Goal: Book appointment/travel/reservation

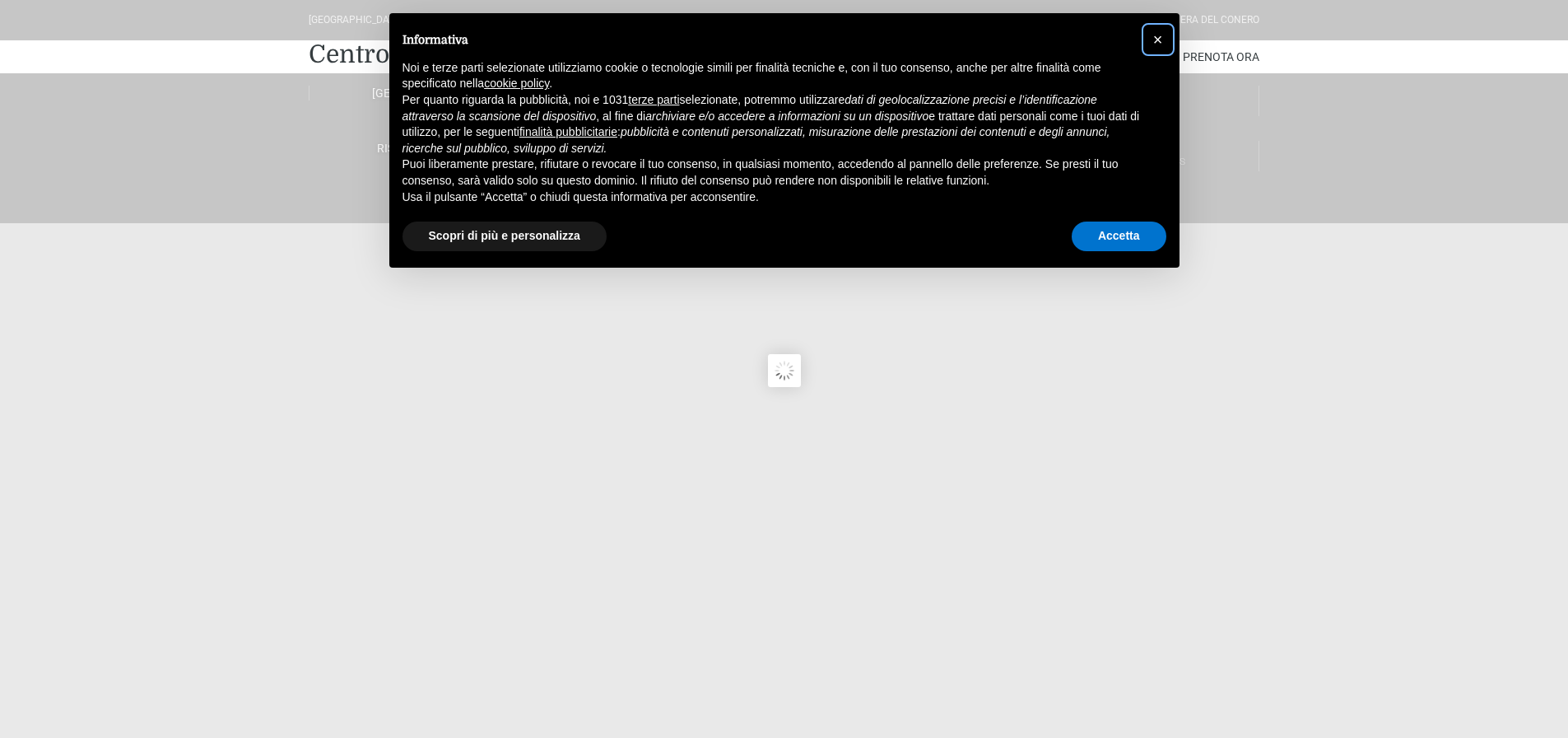
click at [1163, 34] on button "×" at bounding box center [1158, 39] width 26 height 26
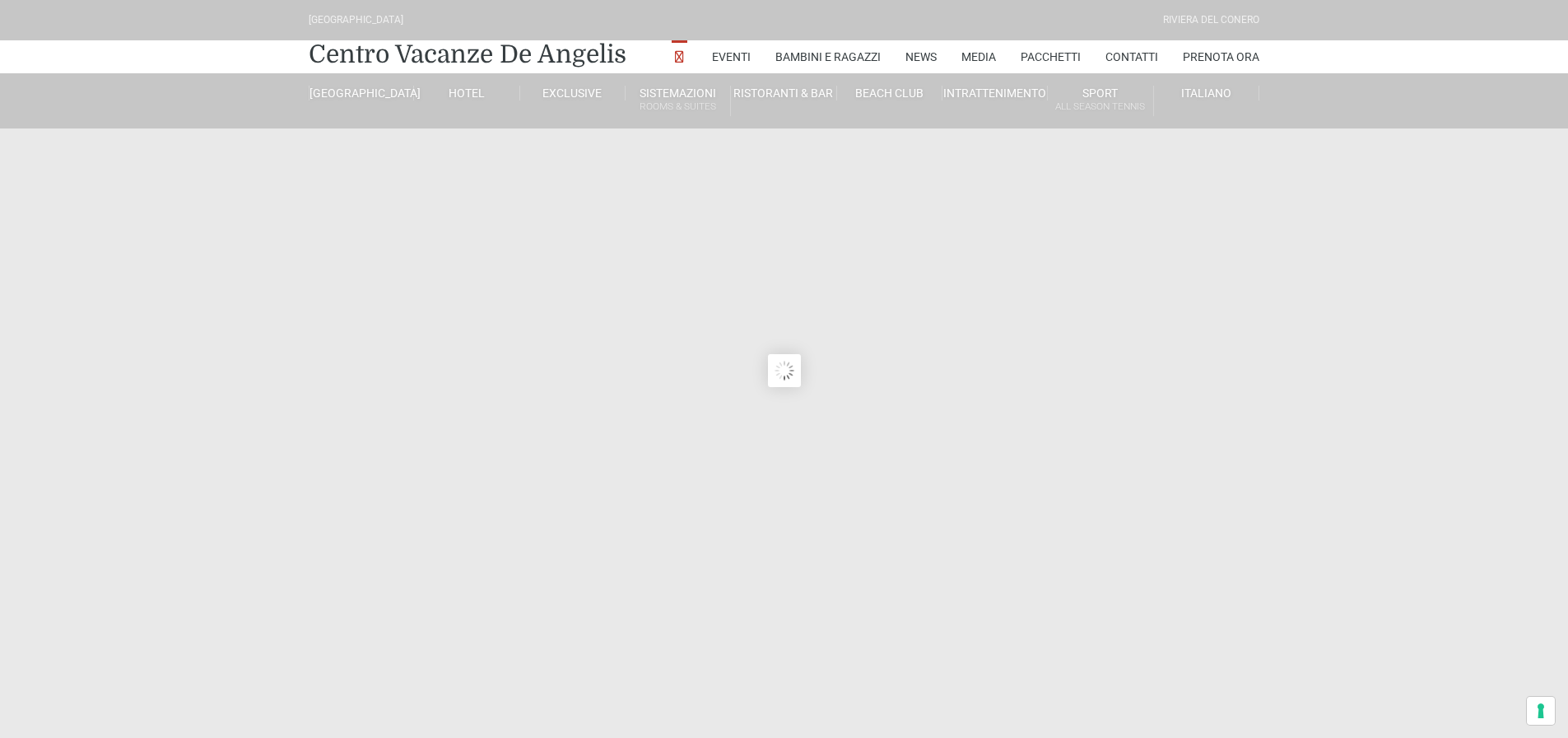
type input "23/08/2025"
type input "24/08/2025"
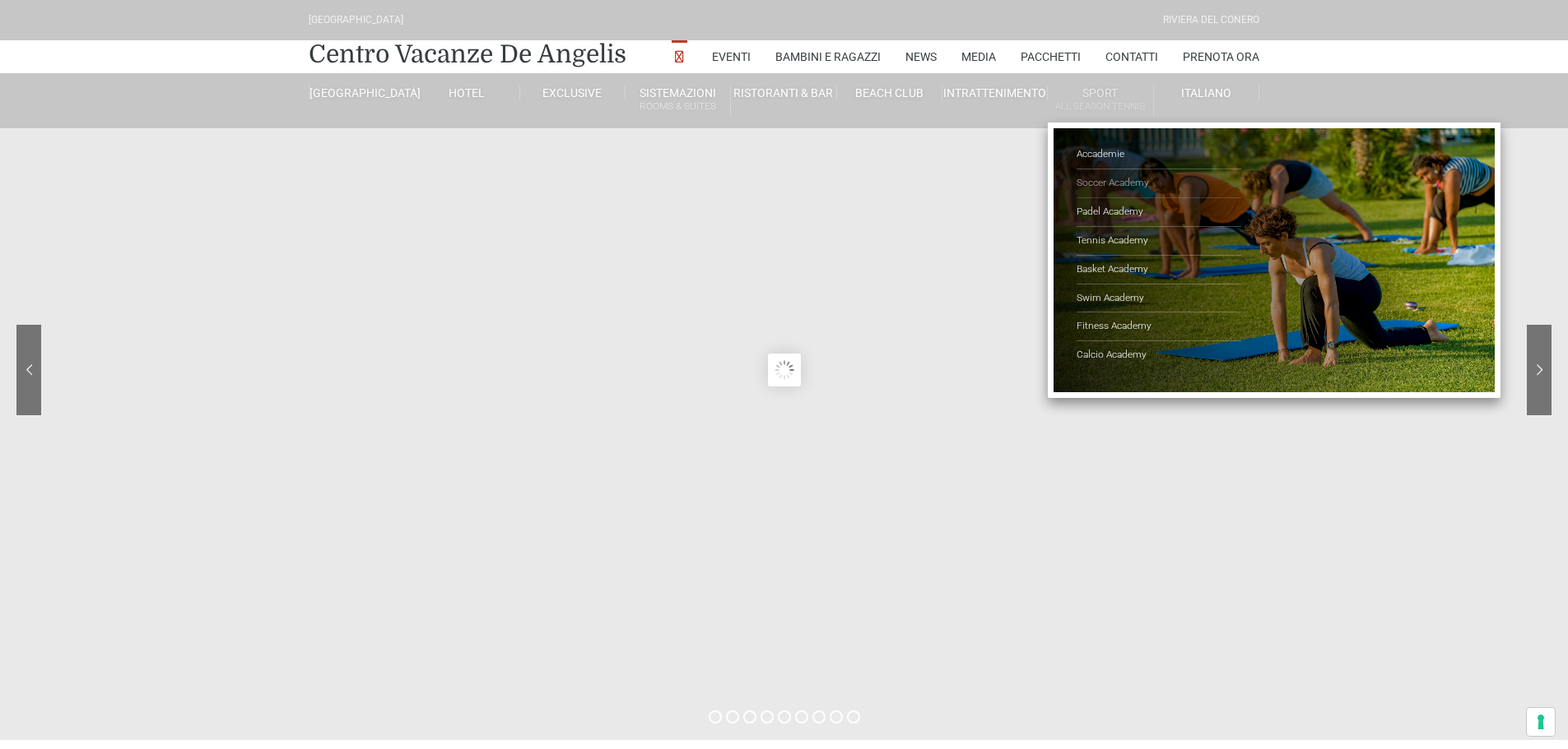
click at [1129, 184] on link "Soccer Academy" at bounding box center [1159, 184] width 165 height 29
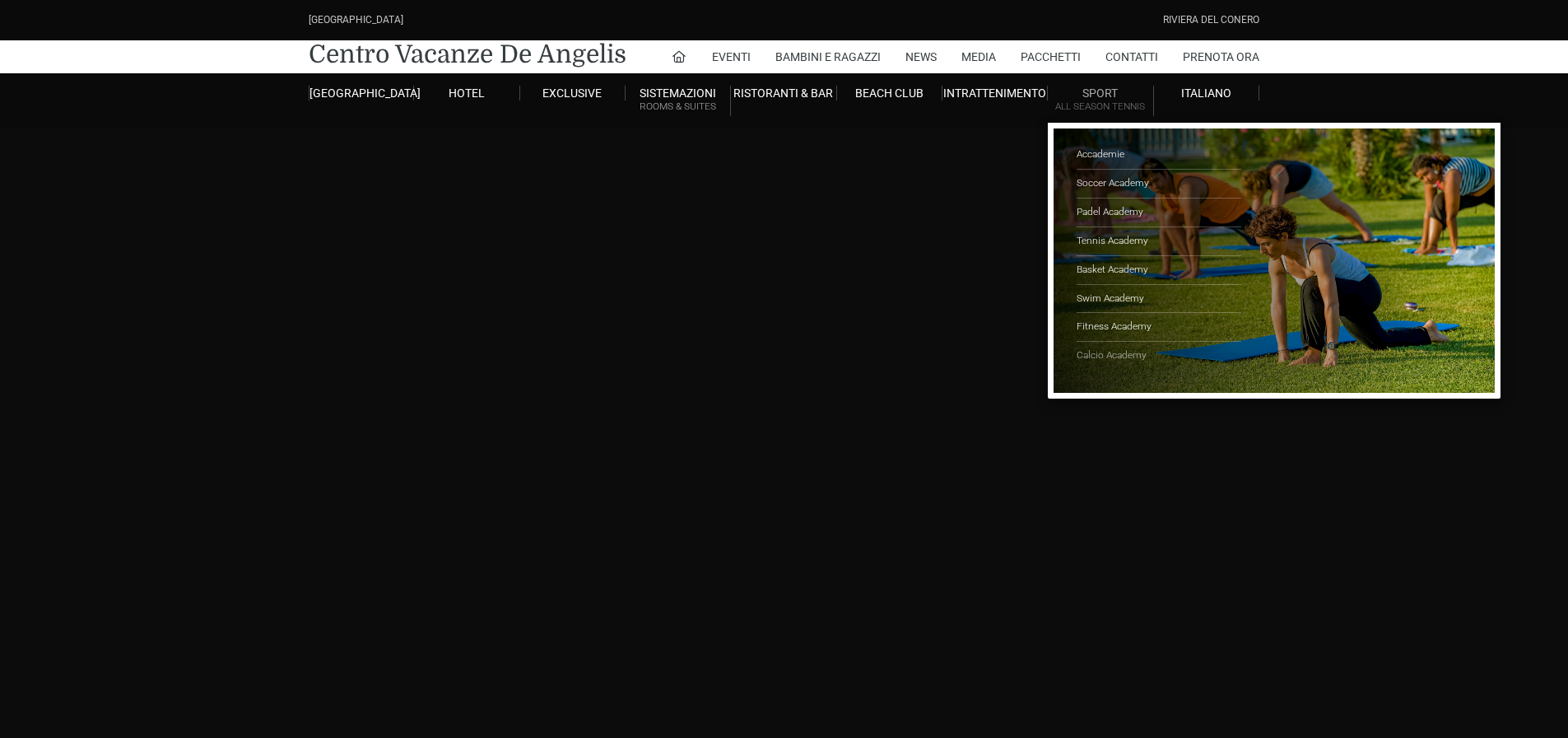
click at [1111, 349] on link "Calcio Academy" at bounding box center [1159, 356] width 165 height 28
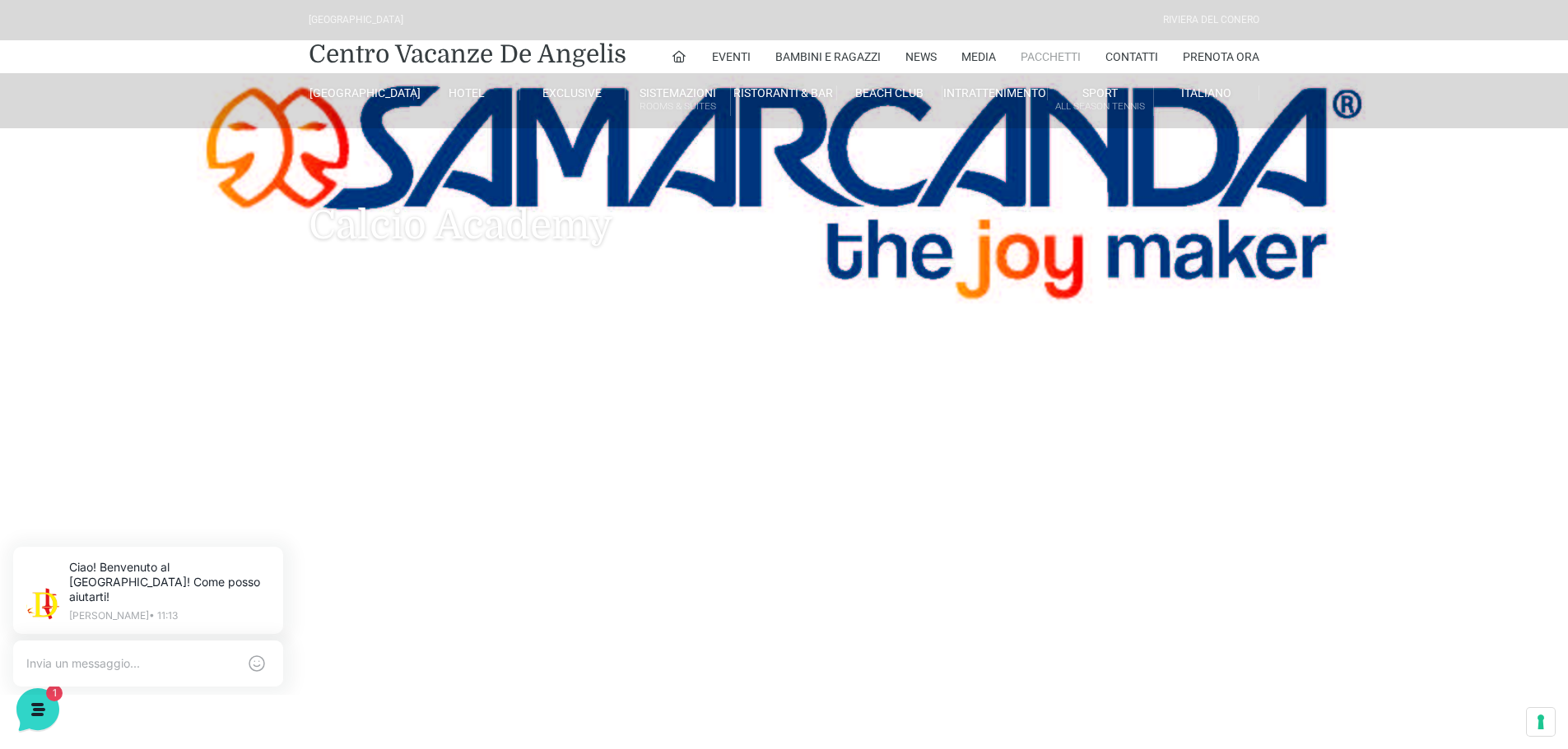
click at [1049, 55] on link "Pacchetti" at bounding box center [1050, 56] width 60 height 33
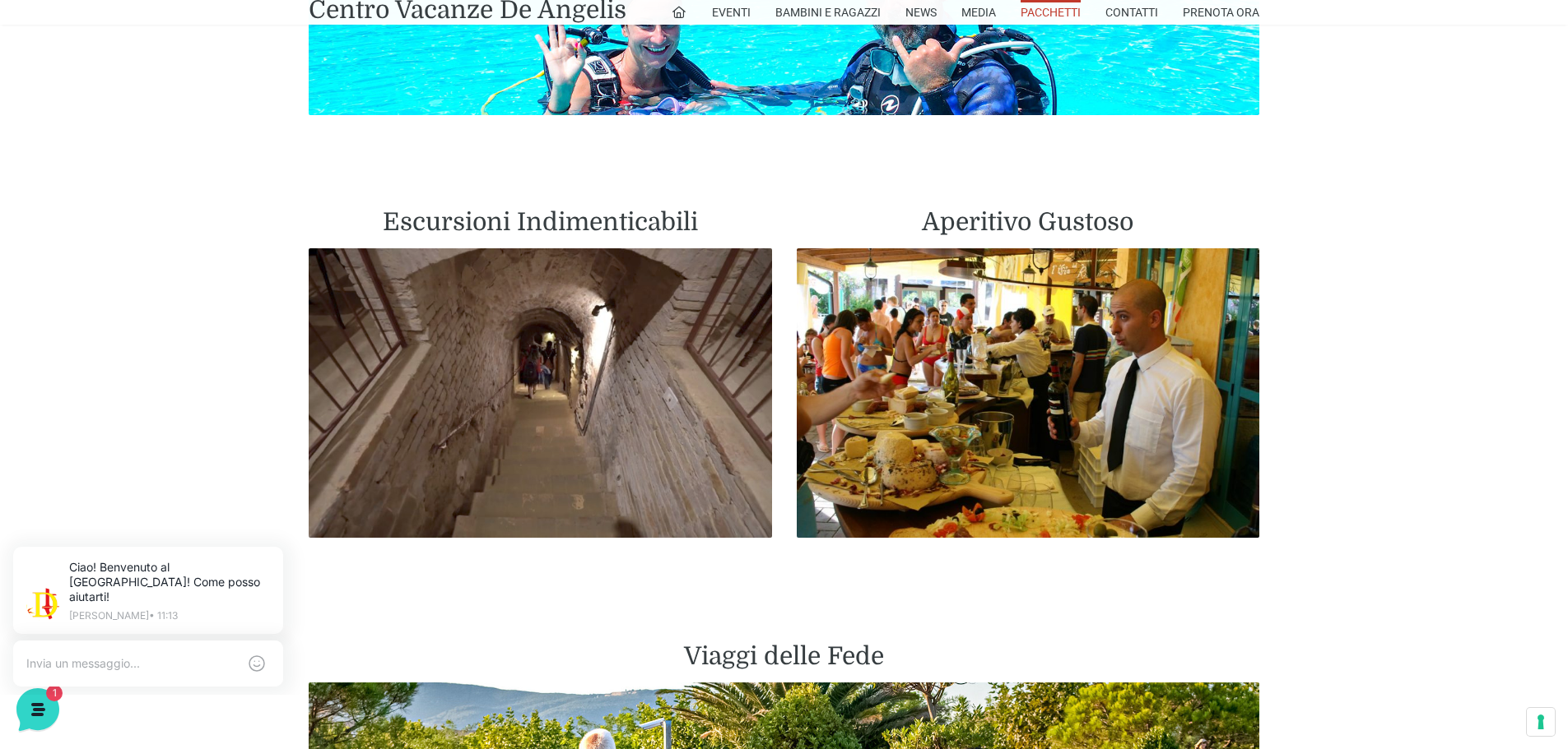
scroll to position [3043, 0]
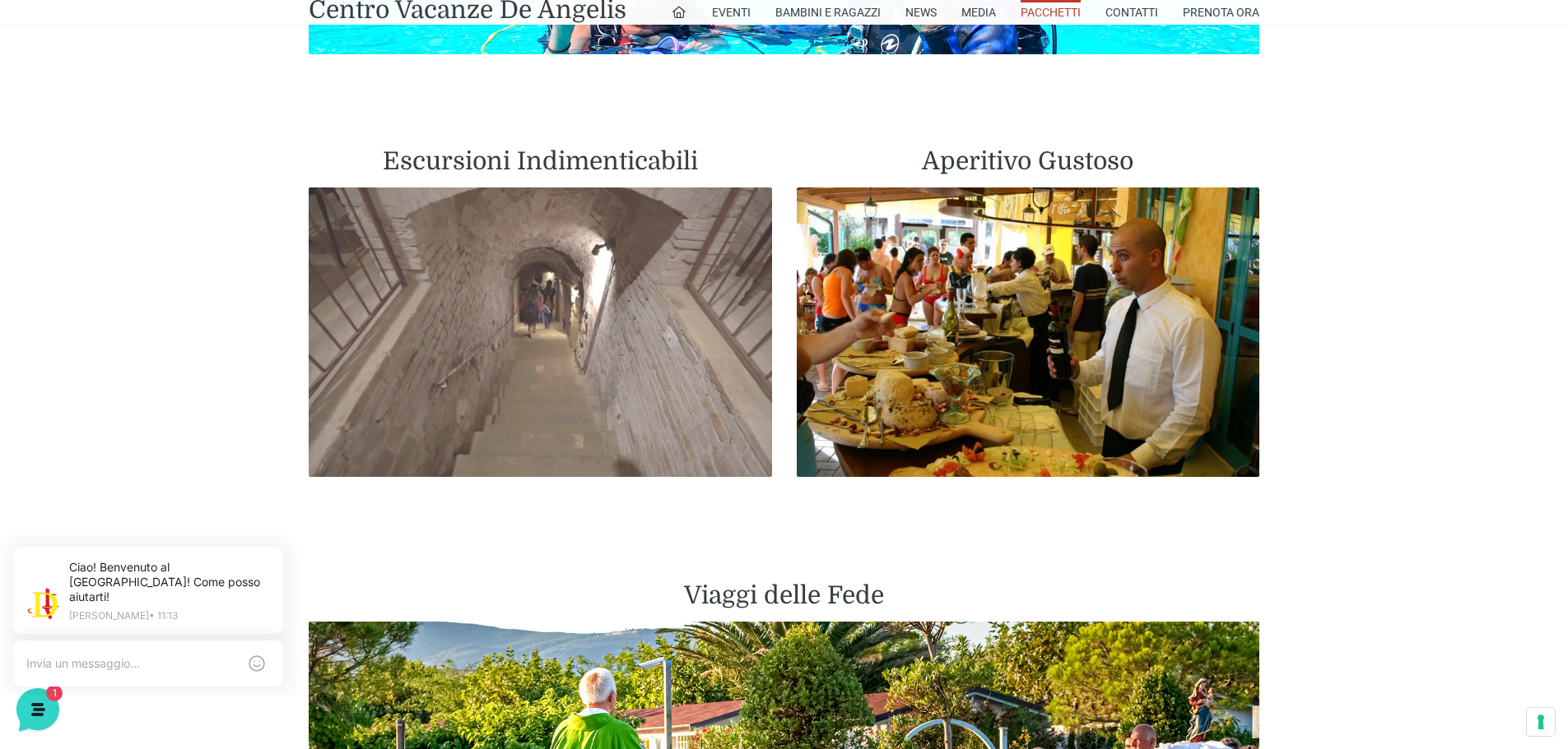
click at [562, 358] on img at bounding box center [540, 333] width 463 height 290
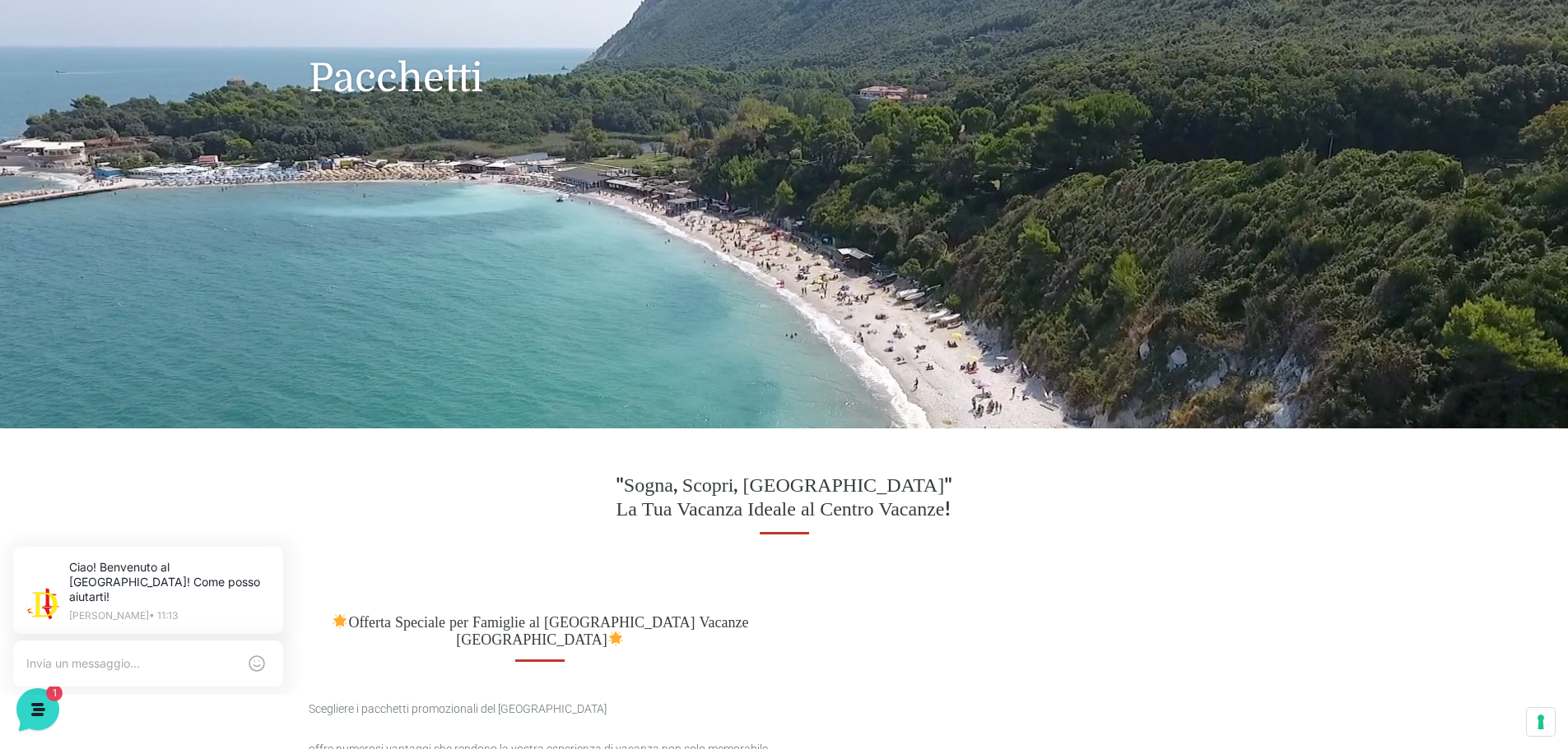
scroll to position [0, 0]
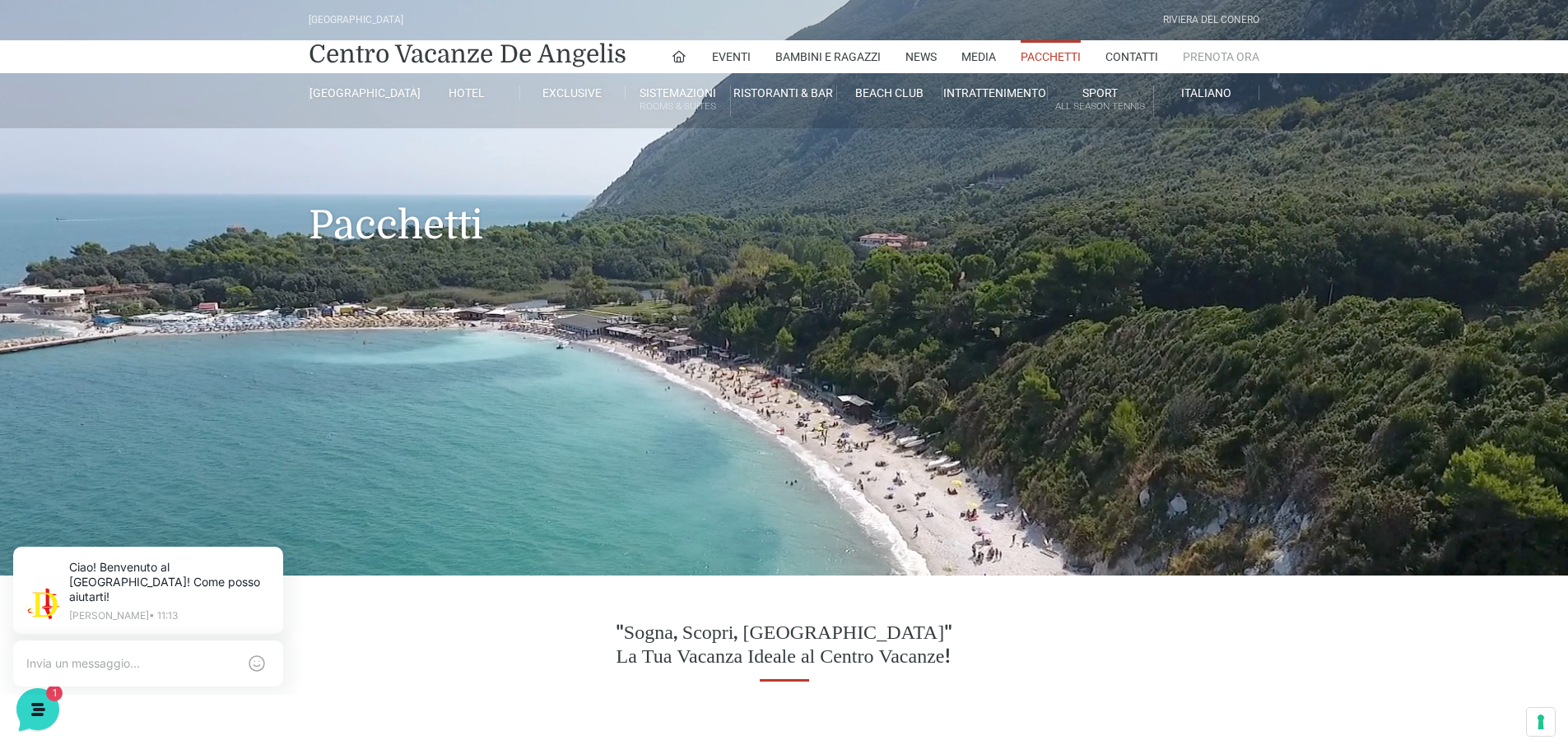
click at [1222, 51] on link "Prenota Ora" at bounding box center [1221, 56] width 77 height 33
